Goal: Task Accomplishment & Management: Manage account settings

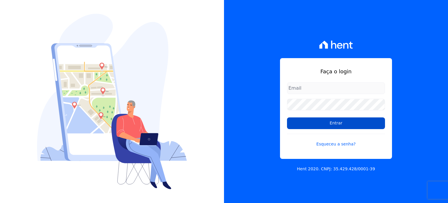
type input "[EMAIL_ADDRESS][DOMAIN_NAME]"
click at [330, 122] on input "Entrar" at bounding box center [336, 123] width 98 height 12
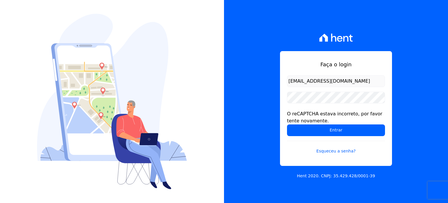
click at [333, 86] on input "[EMAIL_ADDRESS][DOMAIN_NAME]" at bounding box center [336, 81] width 98 height 12
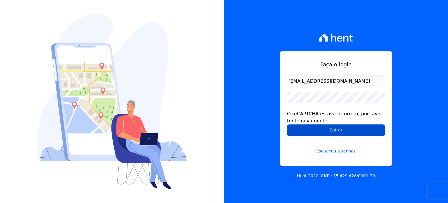
click at [301, 128] on input "Entrar" at bounding box center [336, 130] width 98 height 12
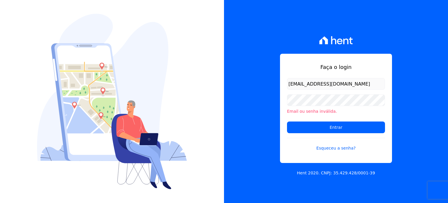
click at [303, 93] on form "[EMAIL_ADDRESS][DOMAIN_NAME] Email ou senha inválida. Entrar Esqueceu a senha?" at bounding box center [336, 118] width 98 height 80
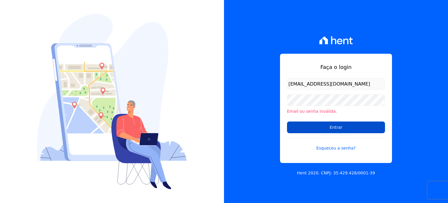
click at [305, 125] on input "Entrar" at bounding box center [336, 127] width 98 height 12
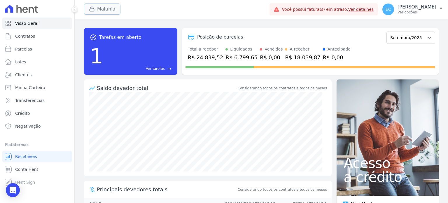
click at [109, 9] on button "Maluhia" at bounding box center [102, 9] width 36 height 11
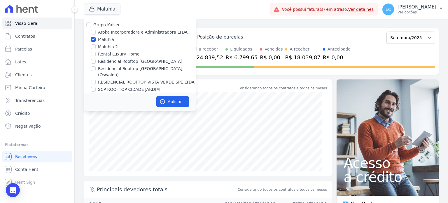
click at [105, 41] on label "Maluhia" at bounding box center [106, 39] width 16 height 6
click at [96, 41] on input "Maluhia" at bounding box center [93, 39] width 5 height 5
checkbox input "false"
click at [111, 56] on label "Rental Luxury Home" at bounding box center [118, 54] width 41 height 6
click at [96, 56] on input "Rental Luxury Home" at bounding box center [93, 54] width 5 height 5
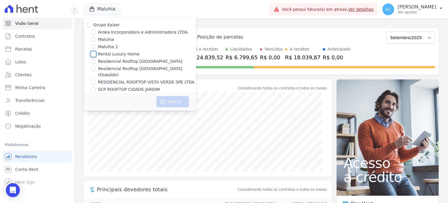
checkbox input "true"
click at [160, 99] on icon "button" at bounding box center [163, 102] width 6 height 6
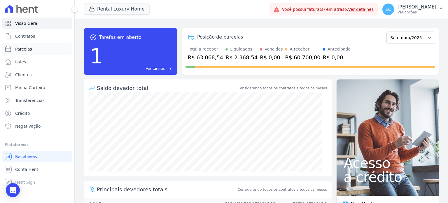
click at [40, 45] on link "Parcelas" at bounding box center [37, 49] width 70 height 12
select select
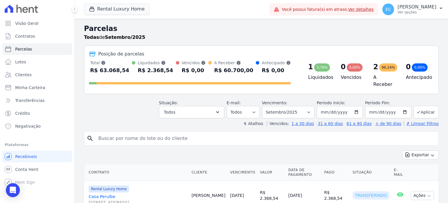
click at [97, 15] on span "Rental Luxury Home" at bounding box center [117, 10] width 66 height 12
click at [101, 13] on button "Rental Luxury Home" at bounding box center [117, 9] width 66 height 11
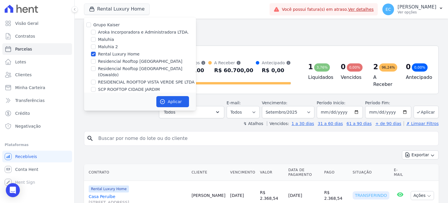
click at [284, 38] on div "Todas de Setembro/2025" at bounding box center [261, 37] width 355 height 7
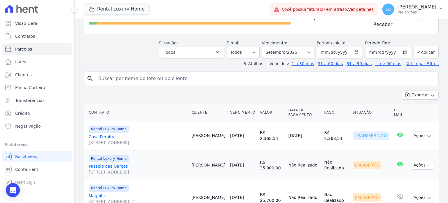
scroll to position [87, 0]
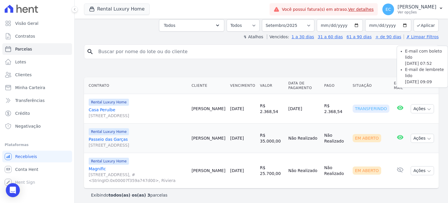
click at [397, 106] on icon at bounding box center [400, 107] width 7 height 7
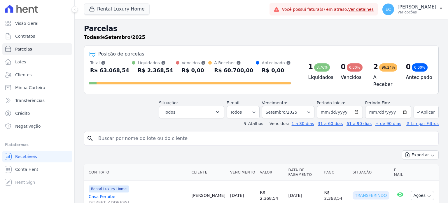
select select
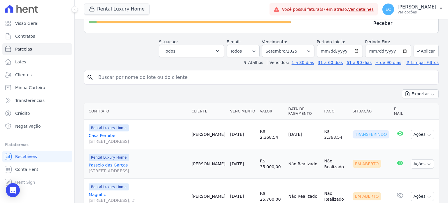
scroll to position [87, 0]
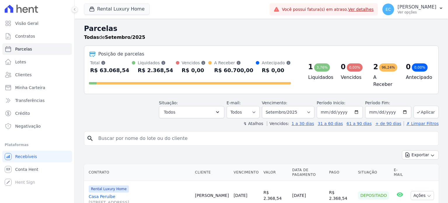
select select
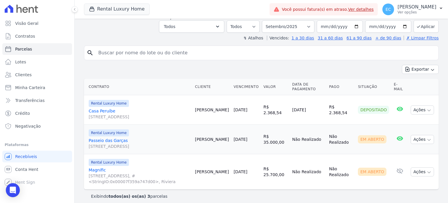
scroll to position [87, 0]
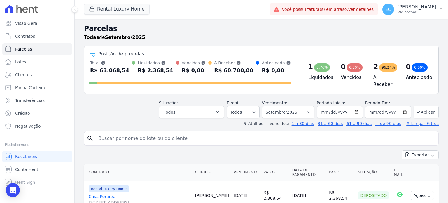
select select
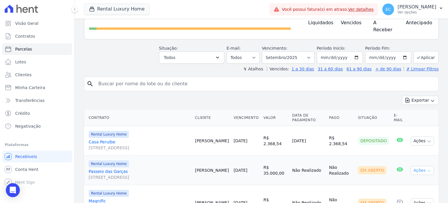
scroll to position [87, 0]
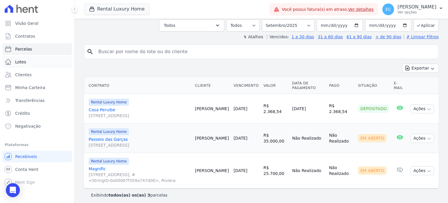
click at [43, 60] on link "Lotes" at bounding box center [37, 62] width 70 height 12
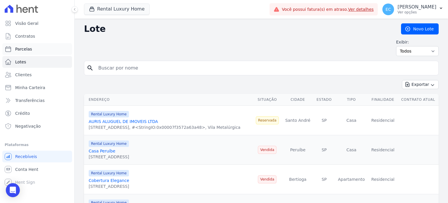
click at [41, 44] on link "Parcelas" at bounding box center [37, 49] width 70 height 12
select select
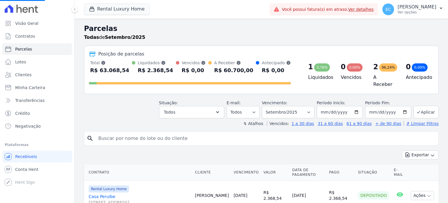
select select
